Goal: Information Seeking & Learning: Understand process/instructions

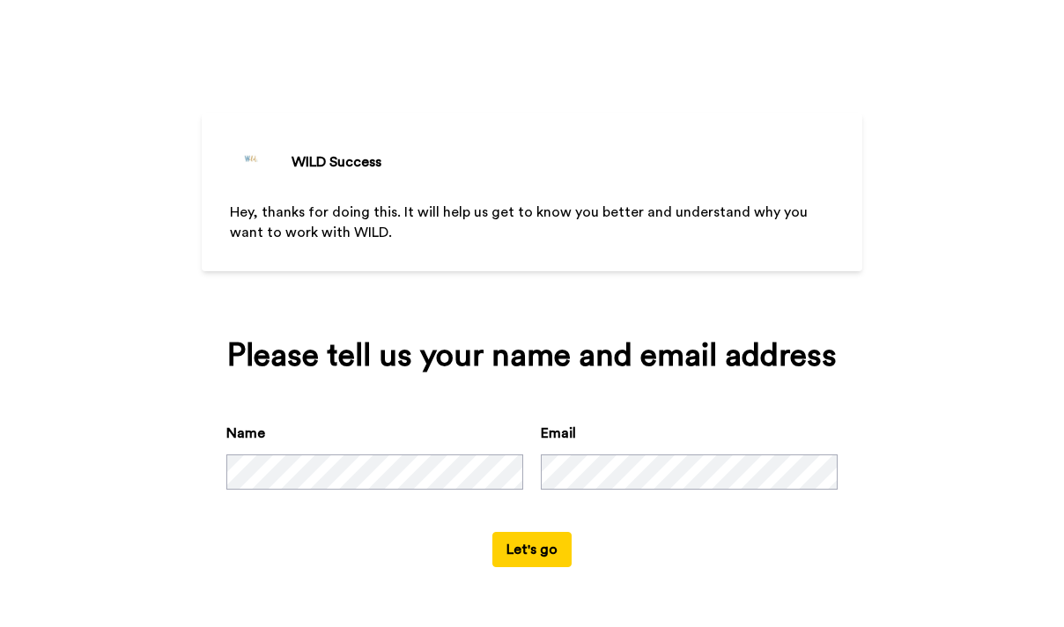
click at [536, 552] on button "Let's go" at bounding box center [531, 549] width 79 height 35
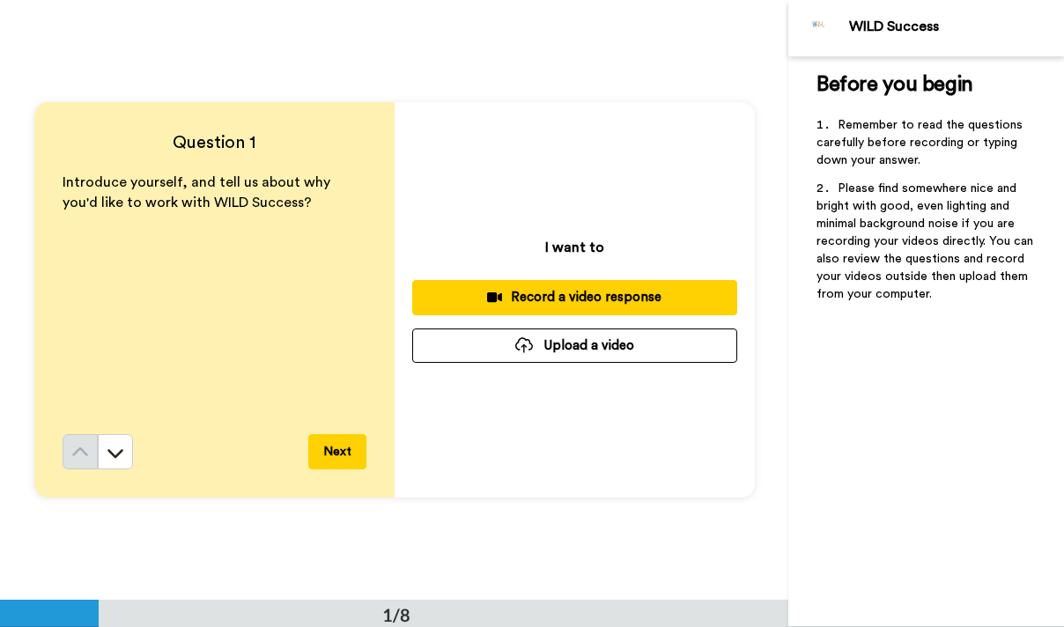
click at [340, 53] on div "Question 1 Introduce yourself, and tell us about why you'd like to work with WI…" at bounding box center [394, 300] width 788 height 600
click at [679, 72] on div "Question 1 Introduce yourself, and tell us about why you'd like to work with WI…" at bounding box center [394, 300] width 788 height 600
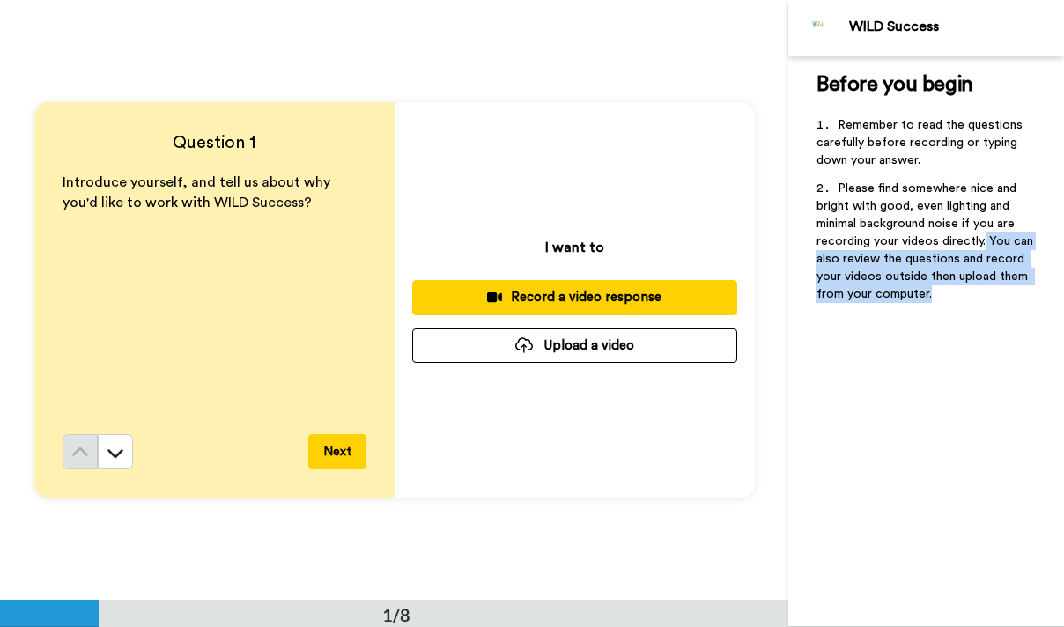
drag, startPoint x: 985, startPoint y: 241, endPoint x: 944, endPoint y: 289, distance: 62.5
click at [944, 289] on li "Please find somewhere nice and bright with good, even lighting and minimal back…" at bounding box center [926, 247] width 219 height 134
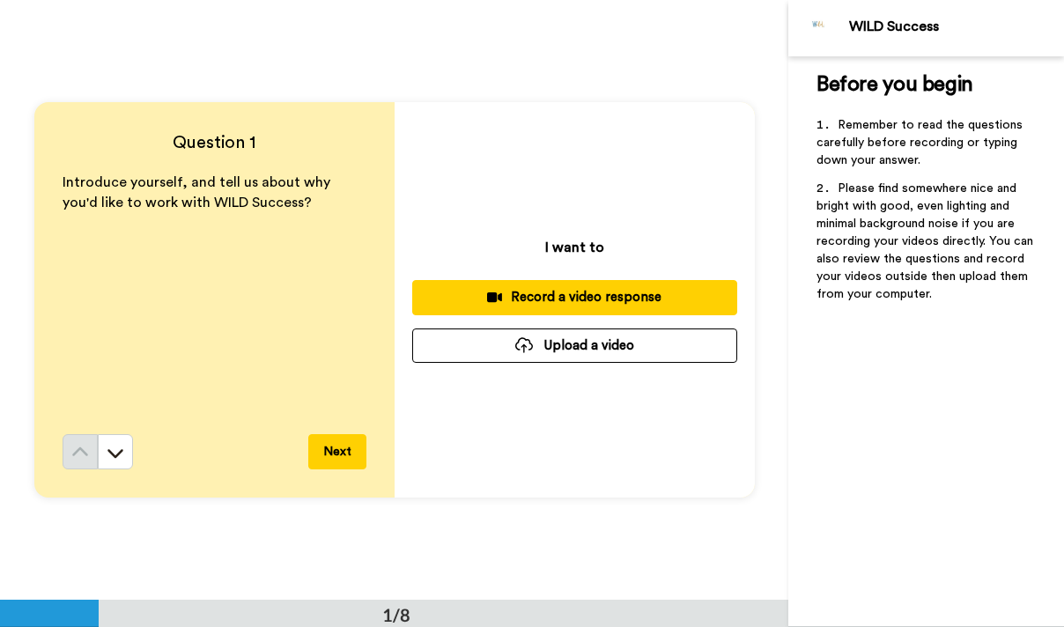
click at [958, 218] on span "Please find somewhere nice and bright with good, even lighting and minimal back…" at bounding box center [927, 241] width 220 height 118
click at [417, 63] on div "Question 1 Introduce yourself, and tell us about why you'd like to work with WI…" at bounding box center [394, 300] width 788 height 600
click at [115, 451] on icon at bounding box center [116, 453] width 18 height 18
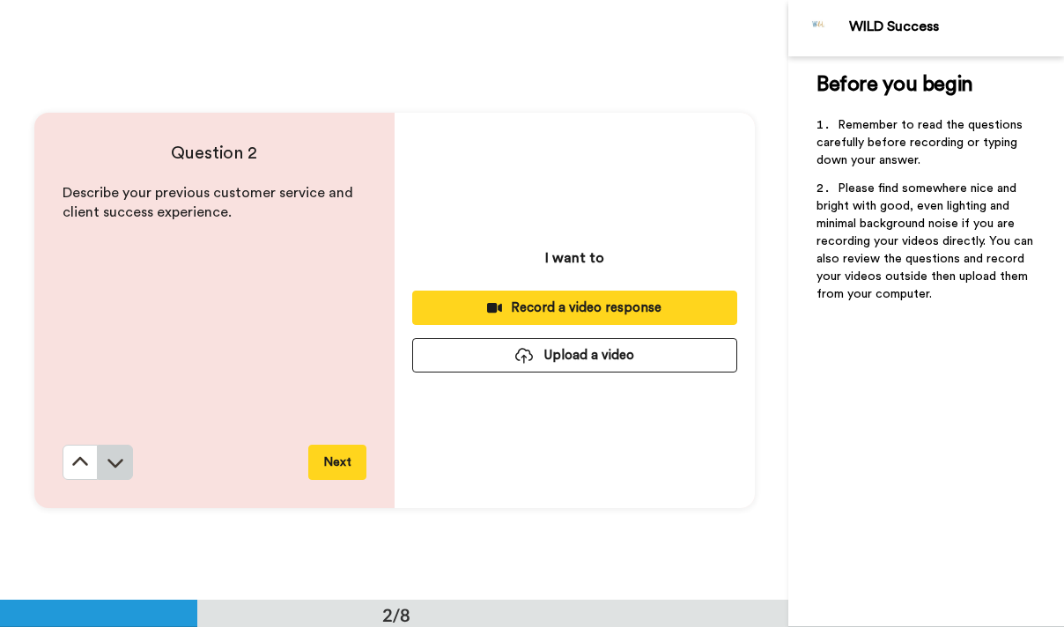
scroll to position [601, 0]
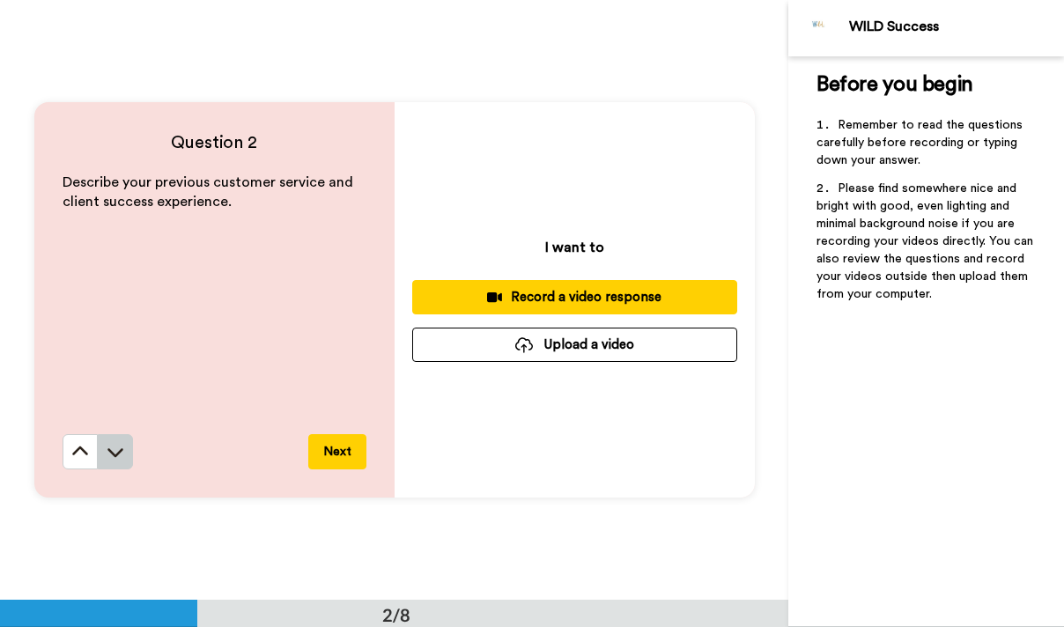
click at [116, 453] on icon at bounding box center [115, 452] width 16 height 9
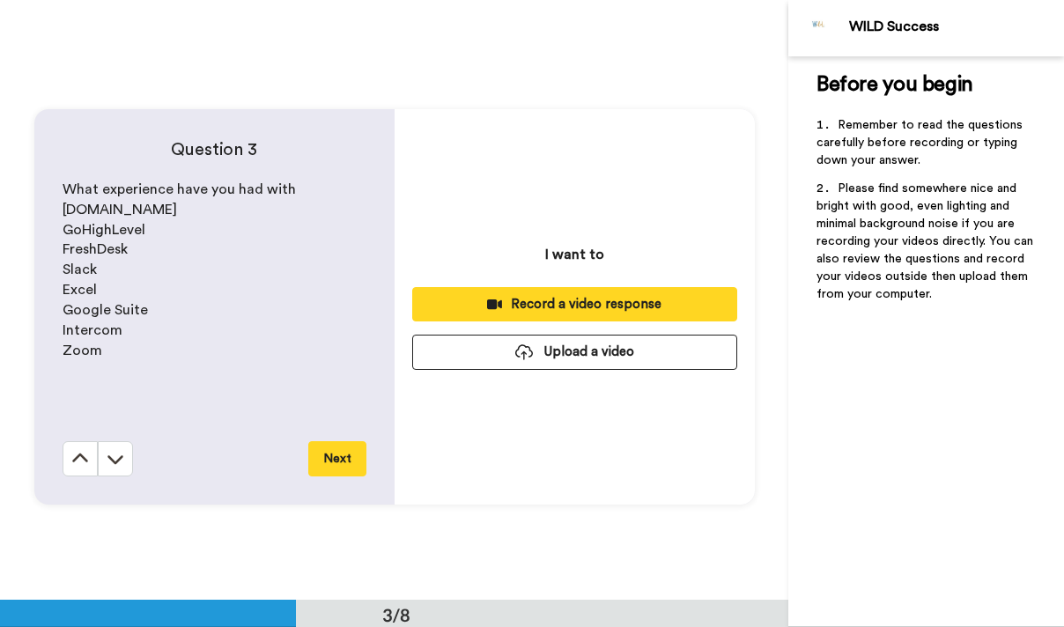
scroll to position [1201, 0]
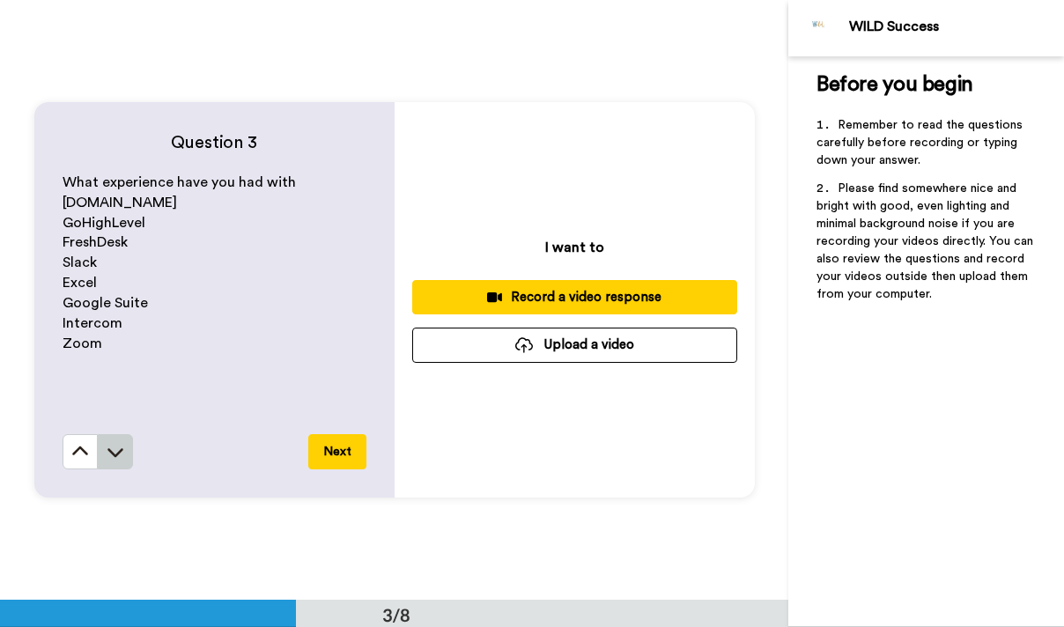
click at [118, 454] on icon at bounding box center [115, 453] width 16 height 9
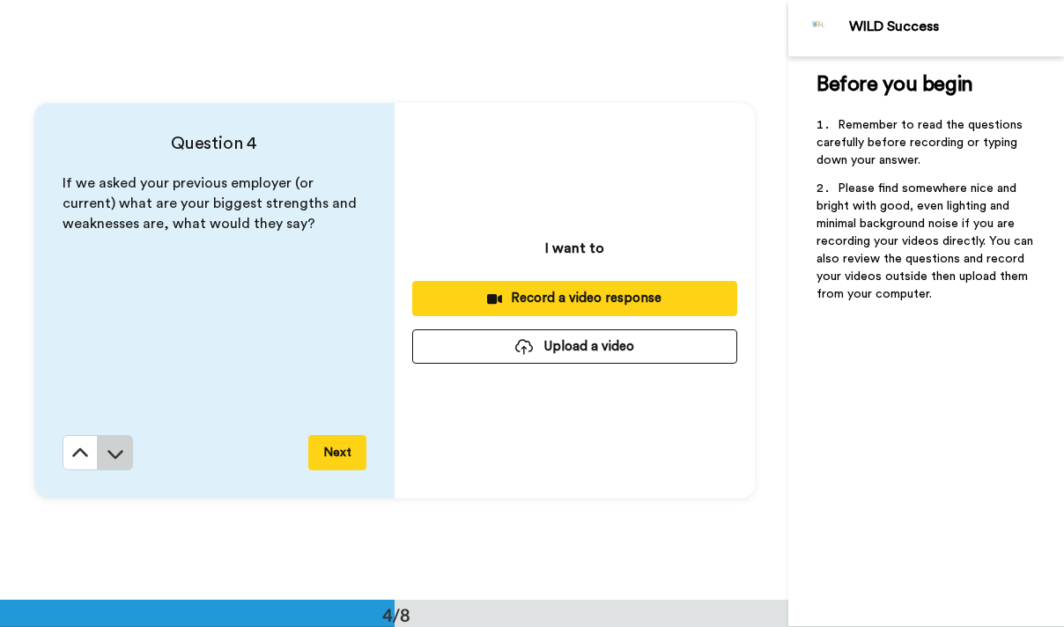
scroll to position [1801, 0]
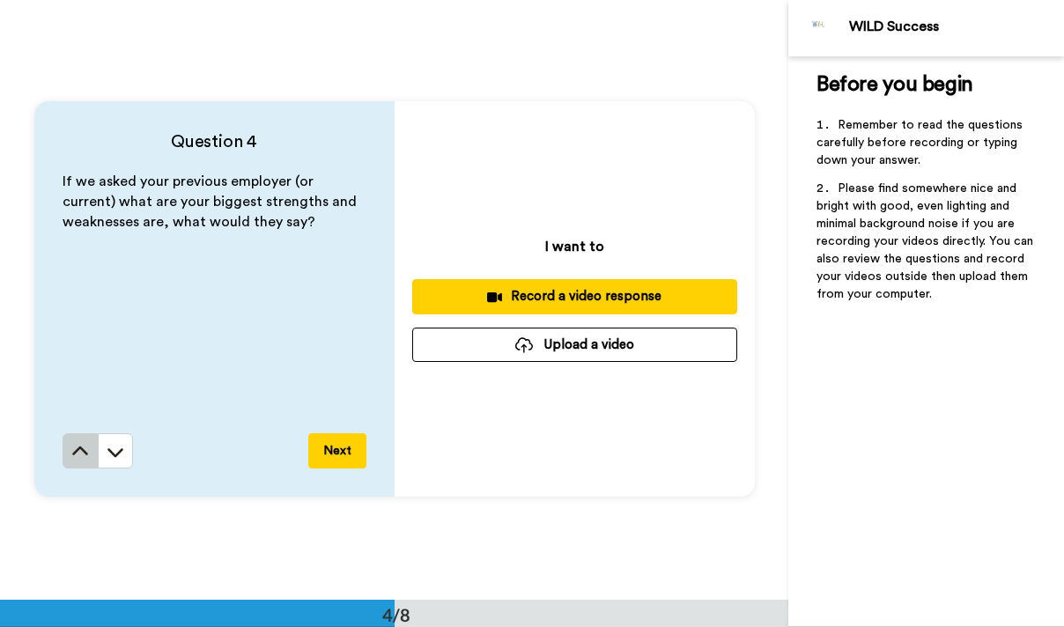
click at [94, 455] on button at bounding box center [80, 450] width 35 height 35
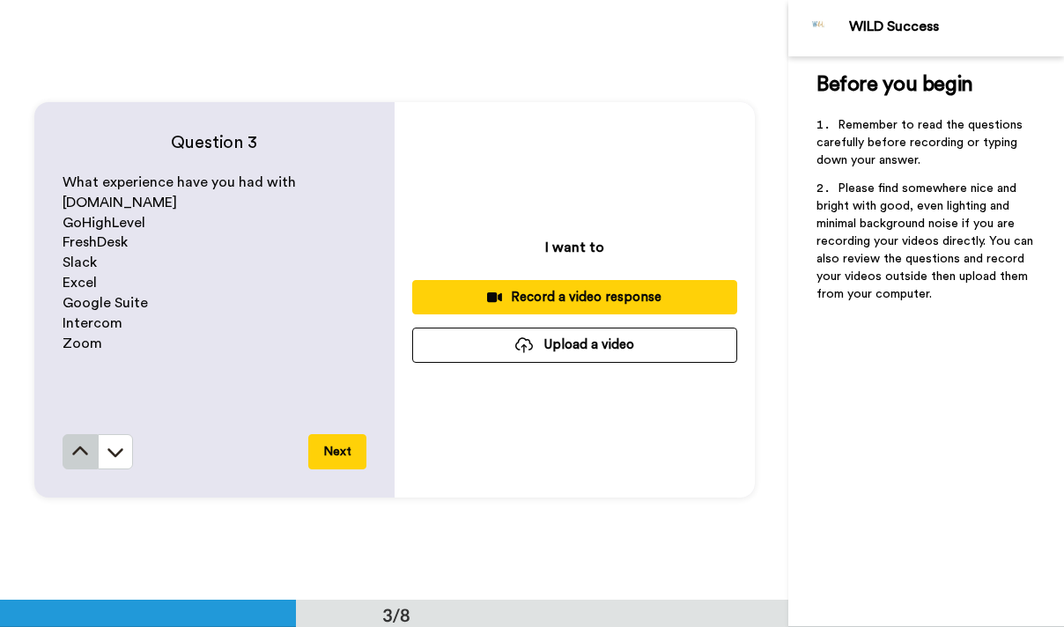
click at [91, 467] on button at bounding box center [80, 451] width 35 height 35
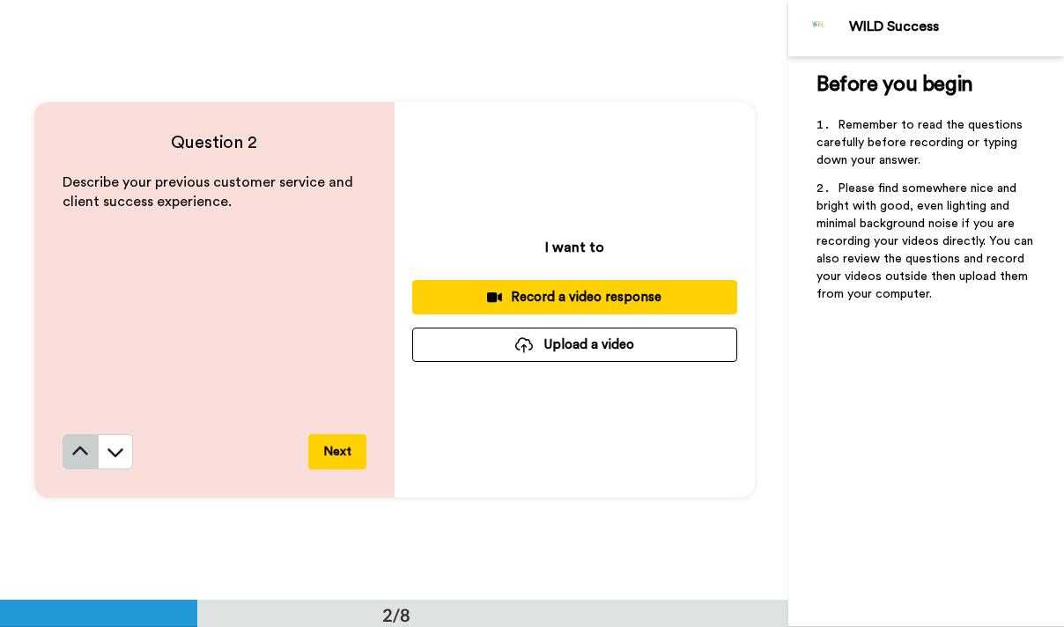
click at [83, 457] on icon at bounding box center [80, 452] width 18 height 18
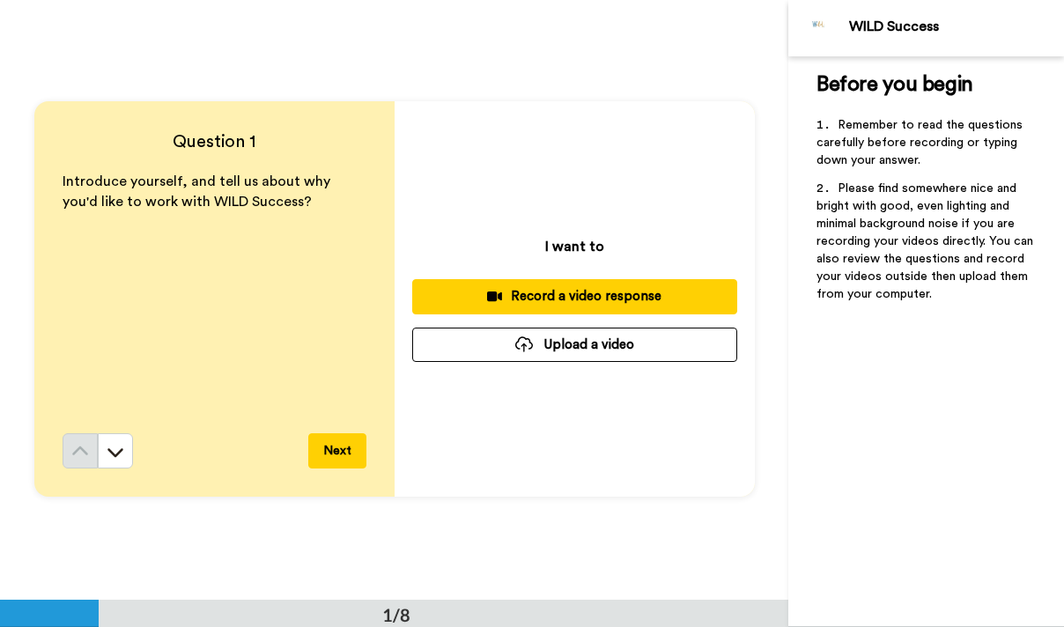
scroll to position [0, 0]
click at [413, 55] on div "Question 1 Introduce yourself, and tell us about why you'd like to work with WI…" at bounding box center [394, 300] width 788 height 600
